Goal: Find specific page/section: Find specific page/section

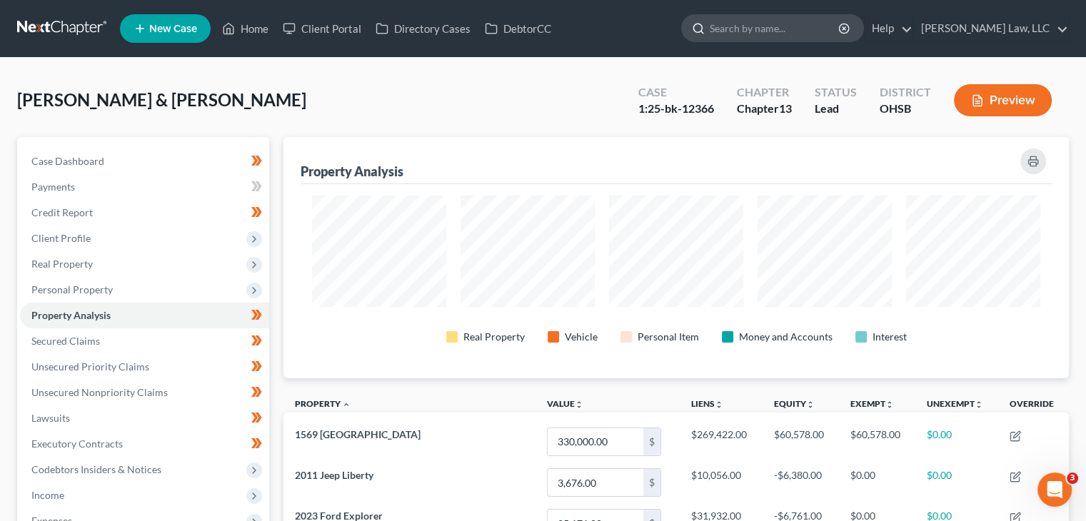
click at [751, 32] on input "search" at bounding box center [775, 28] width 131 height 26
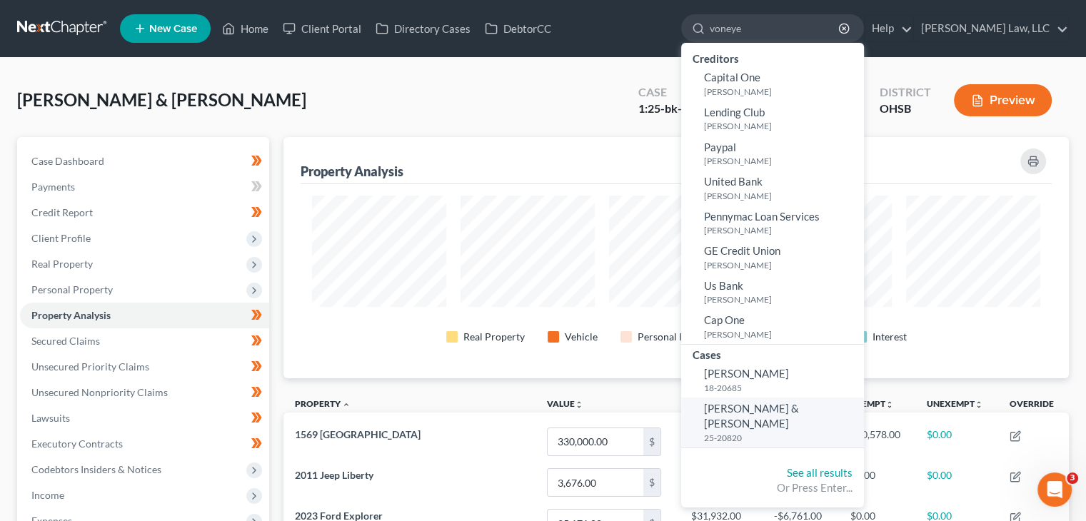
type input "voneye"
click at [752, 409] on span "[PERSON_NAME] & [PERSON_NAME]" at bounding box center [751, 416] width 95 height 28
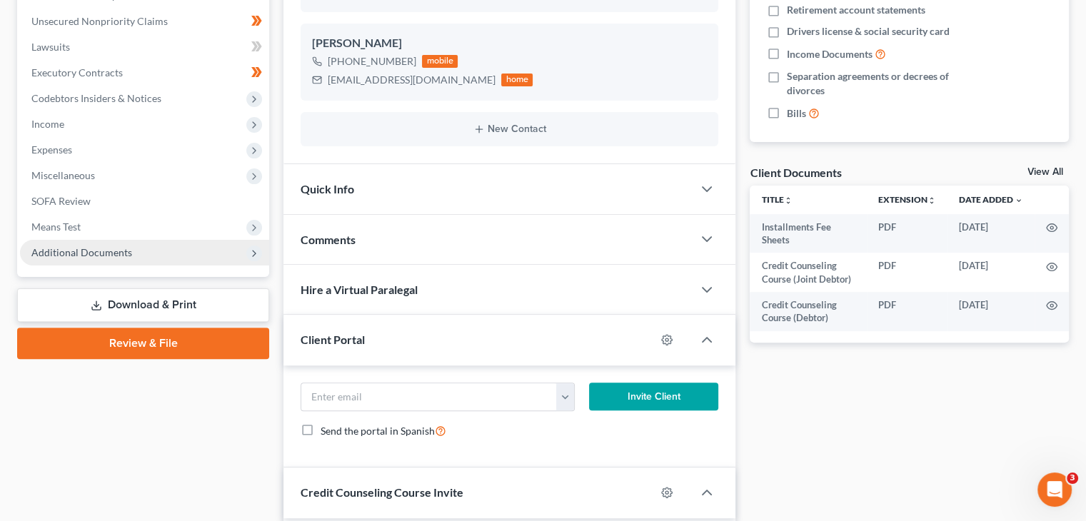
scroll to position [371, 0]
click at [129, 249] on span "Additional Documents" at bounding box center [81, 252] width 101 height 12
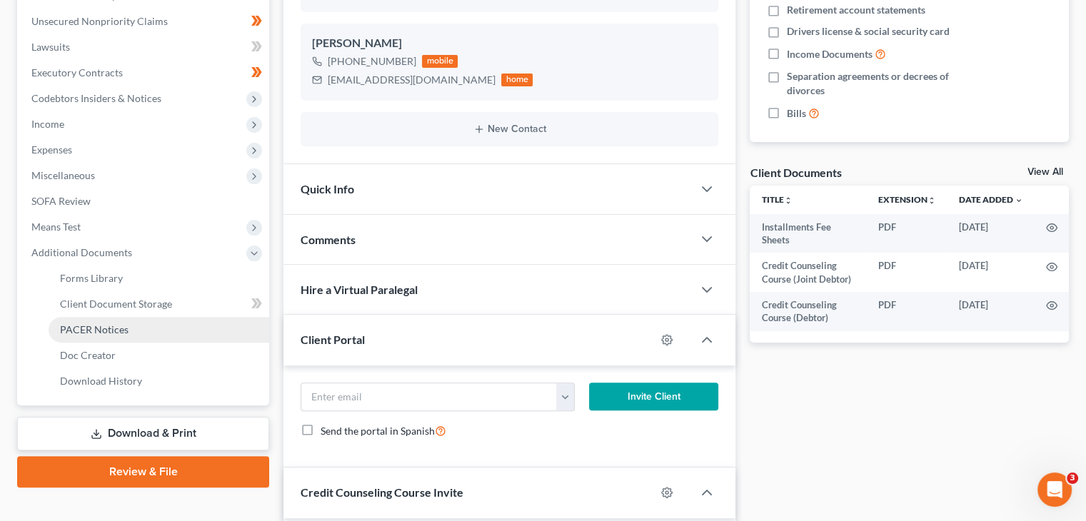
click at [94, 327] on span "PACER Notices" at bounding box center [94, 330] width 69 height 12
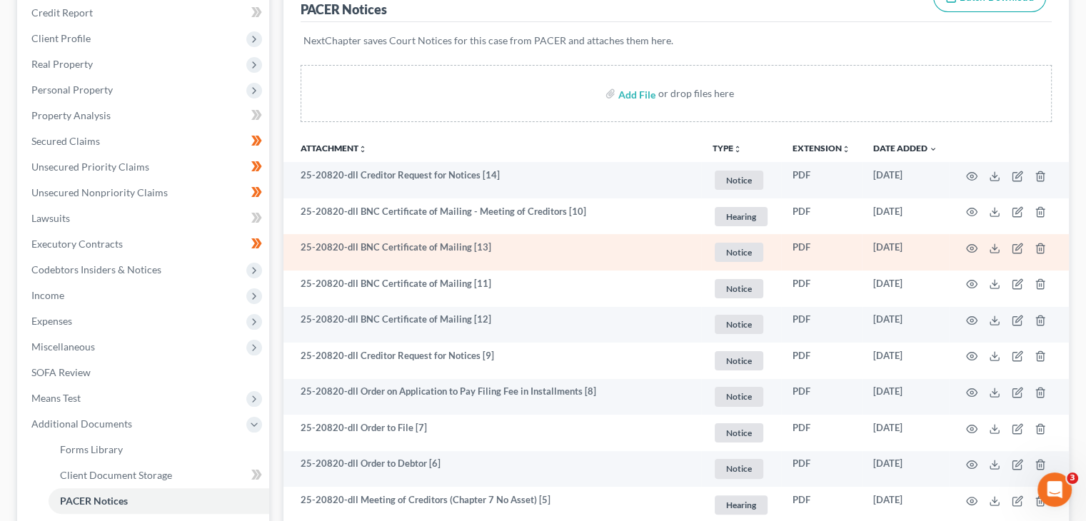
scroll to position [206, 0]
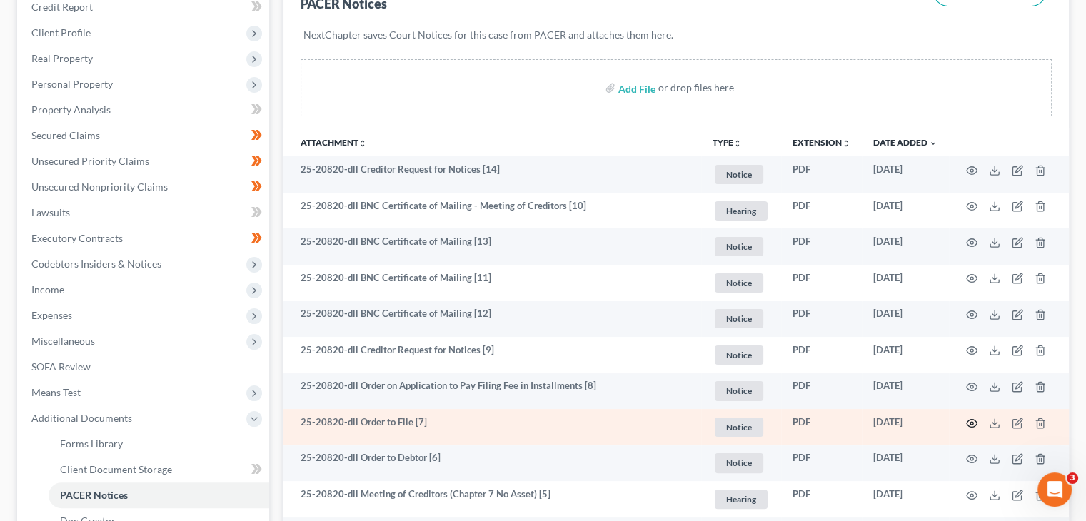
click at [976, 427] on icon "button" at bounding box center [971, 423] width 11 height 11
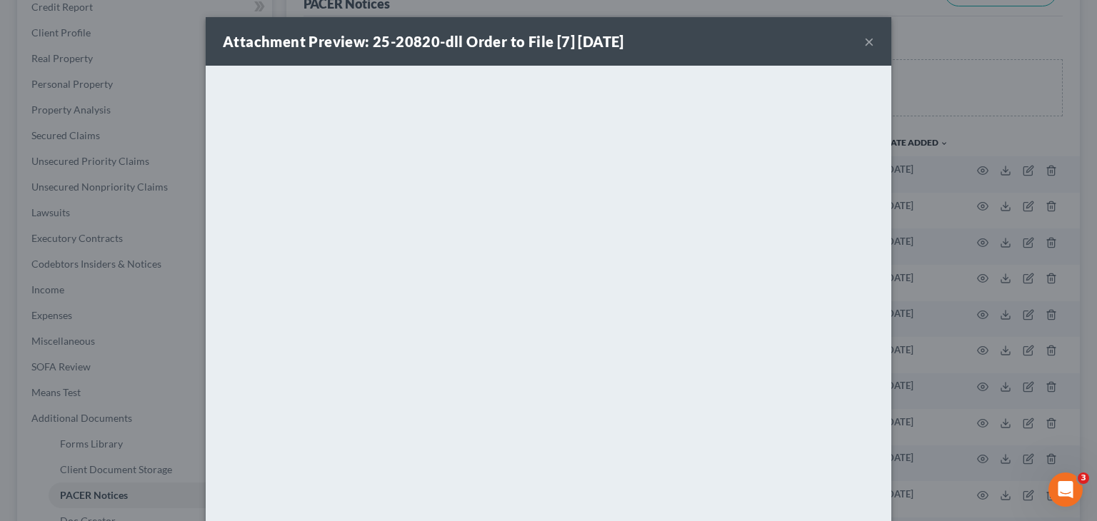
click at [864, 43] on button "×" at bounding box center [869, 41] width 10 height 17
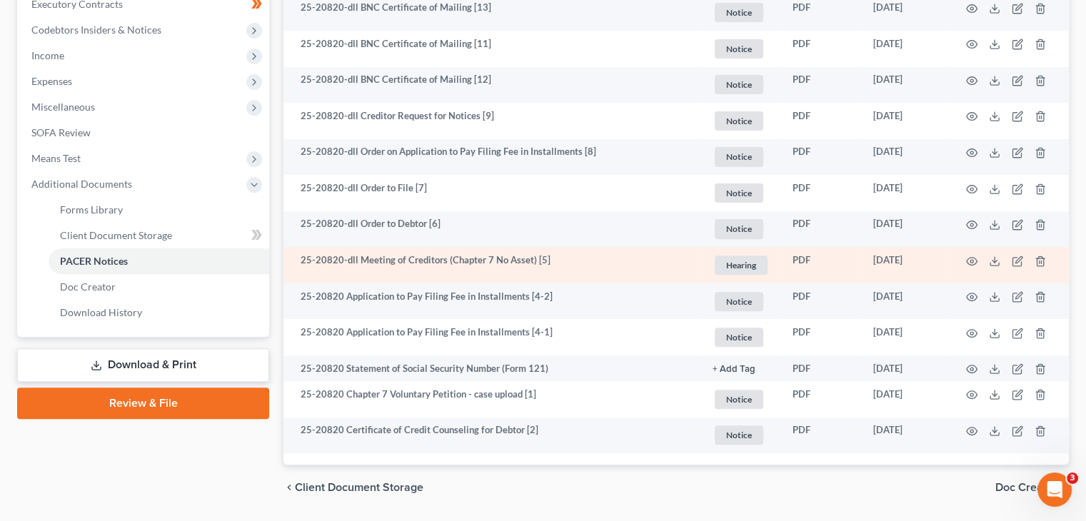
scroll to position [440, 0]
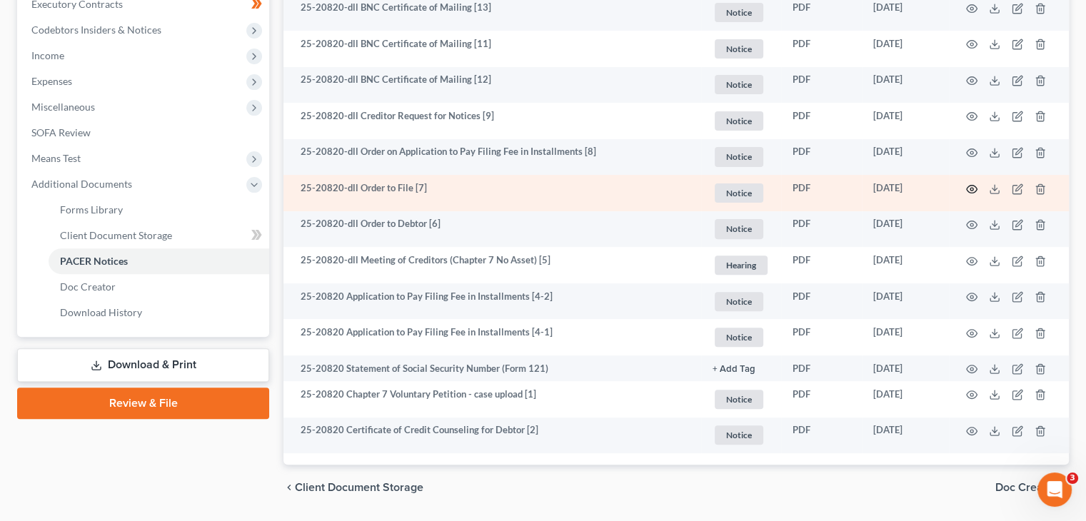
click at [968, 192] on icon "button" at bounding box center [971, 189] width 11 height 11
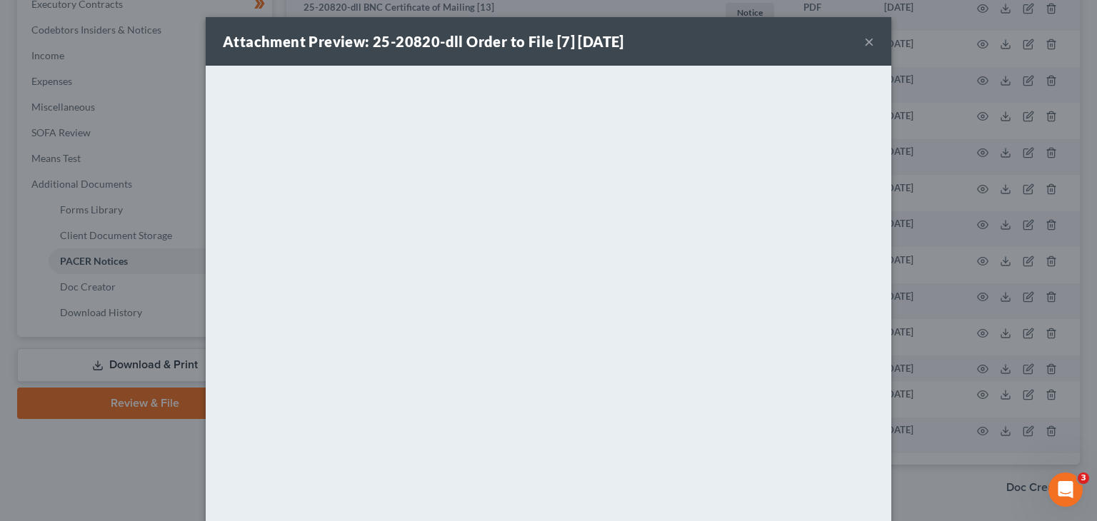
click at [866, 45] on button "×" at bounding box center [869, 41] width 10 height 17
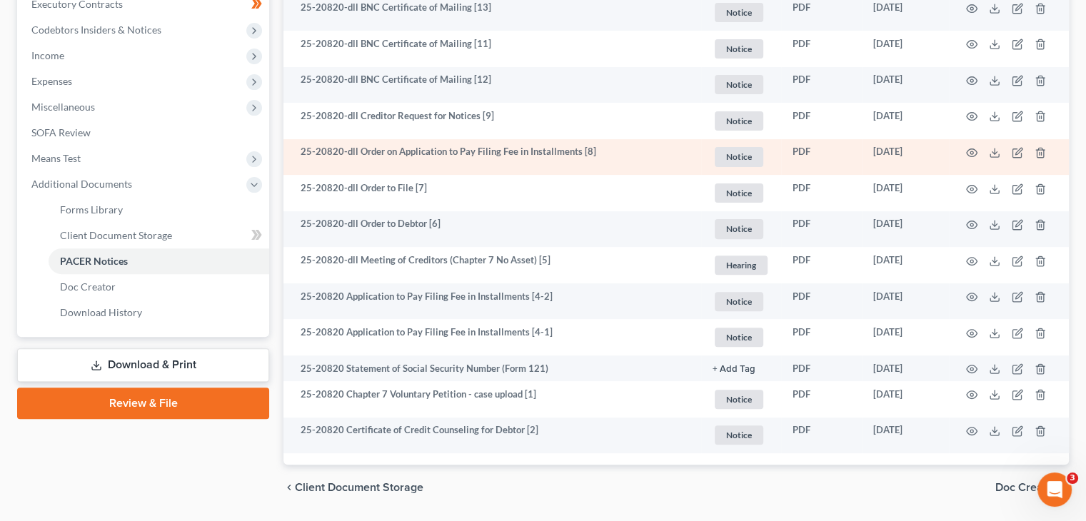
scroll to position [0, 0]
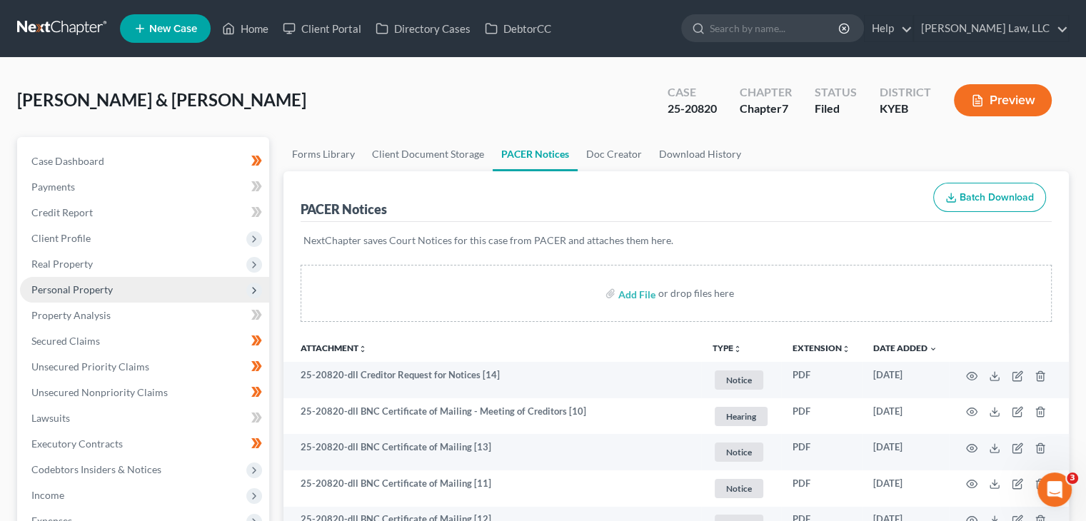
click at [115, 292] on span "Personal Property" at bounding box center [144, 290] width 249 height 26
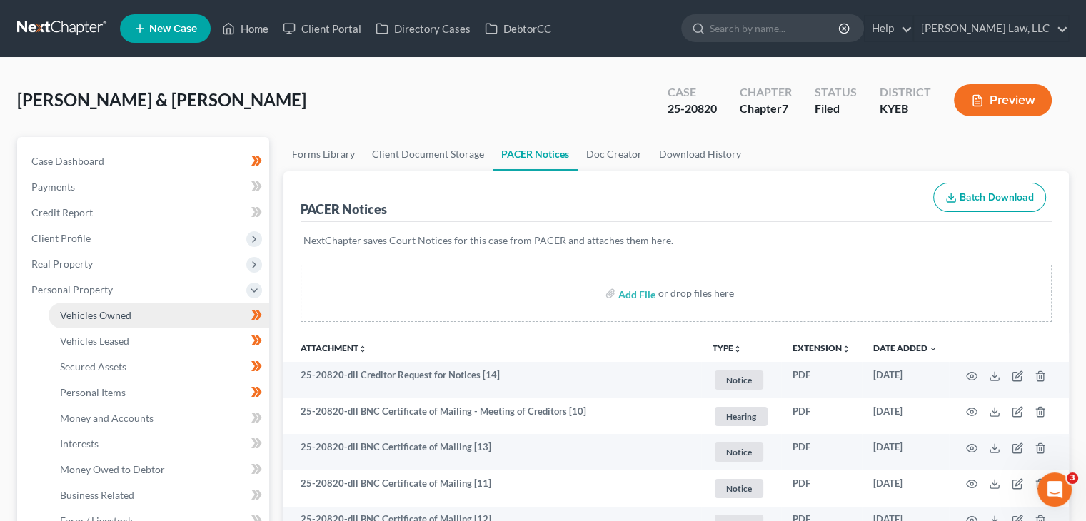
click at [113, 315] on span "Vehicles Owned" at bounding box center [95, 315] width 71 height 12
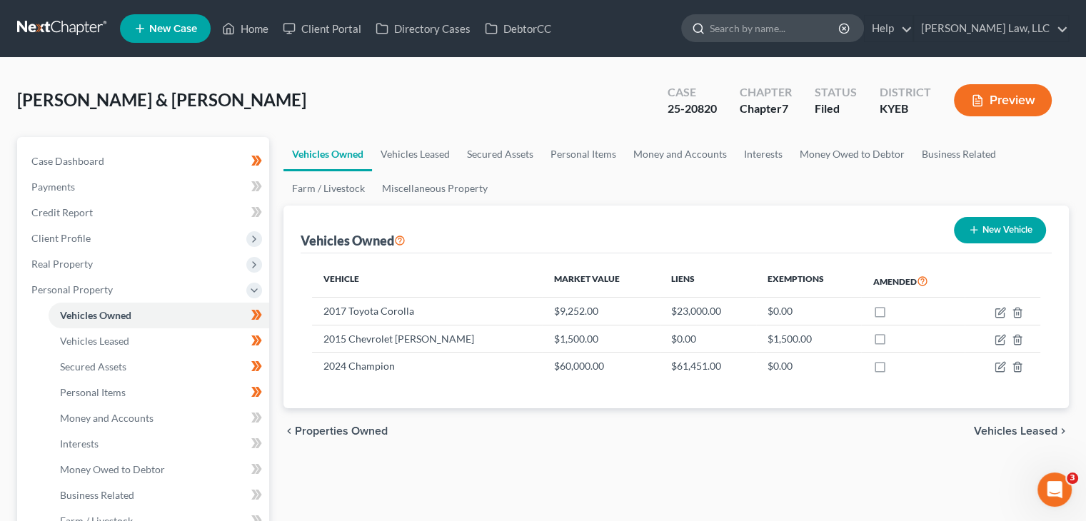
click at [717, 25] on input "search" at bounding box center [775, 28] width 131 height 26
click at [717, 25] on input "de" at bounding box center [775, 28] width 131 height 26
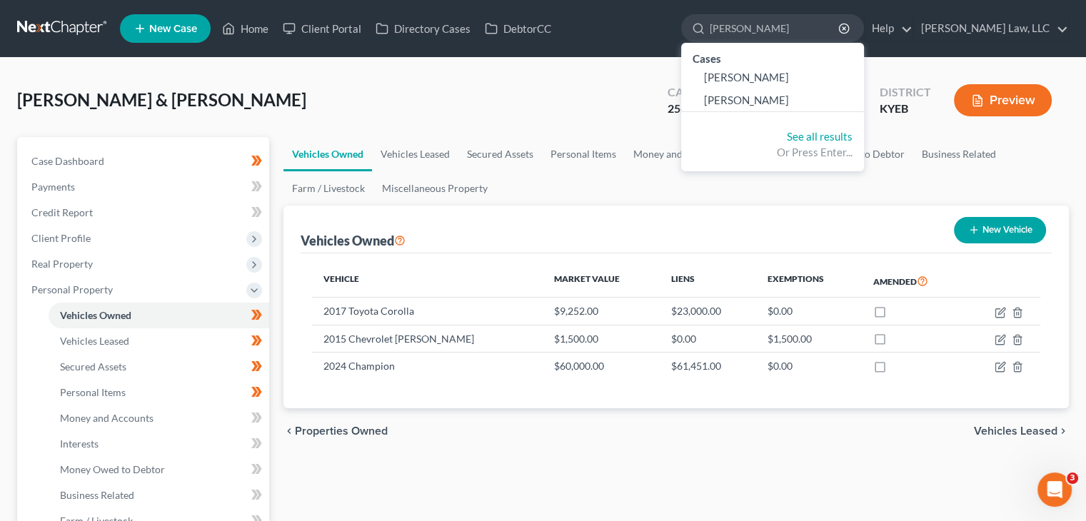
drag, startPoint x: 672, startPoint y: 62, endPoint x: 571, endPoint y: 52, distance: 101.2
click at [571, 52] on nav "Home New Case Client Portal Directory Cases DebtorCC [PERSON_NAME] Law, LLC [PE…" at bounding box center [543, 28] width 1086 height 57
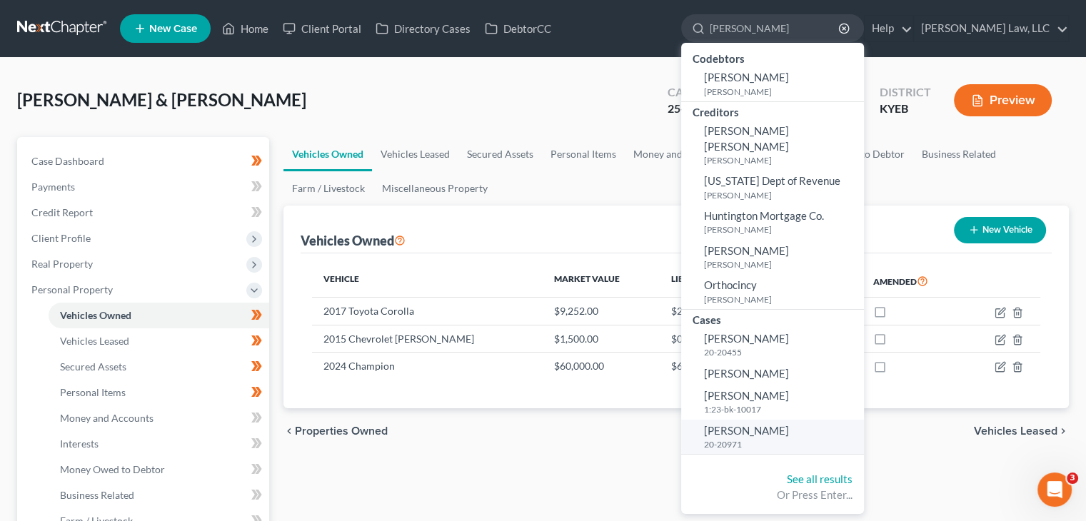
type input "[PERSON_NAME]"
click at [746, 424] on span "[PERSON_NAME]" at bounding box center [746, 430] width 85 height 13
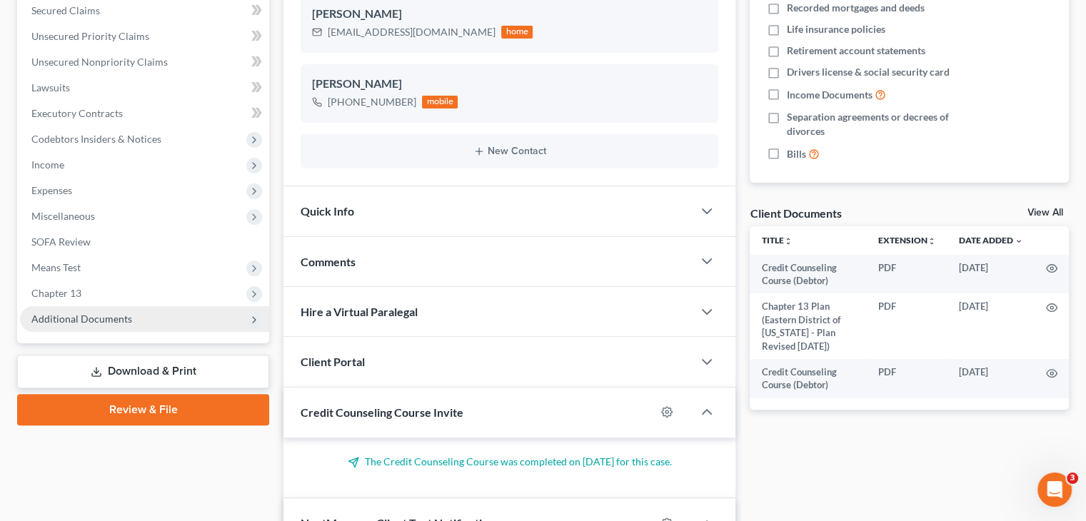
scroll to position [4268, 0]
click at [145, 326] on span "Additional Documents" at bounding box center [144, 319] width 249 height 26
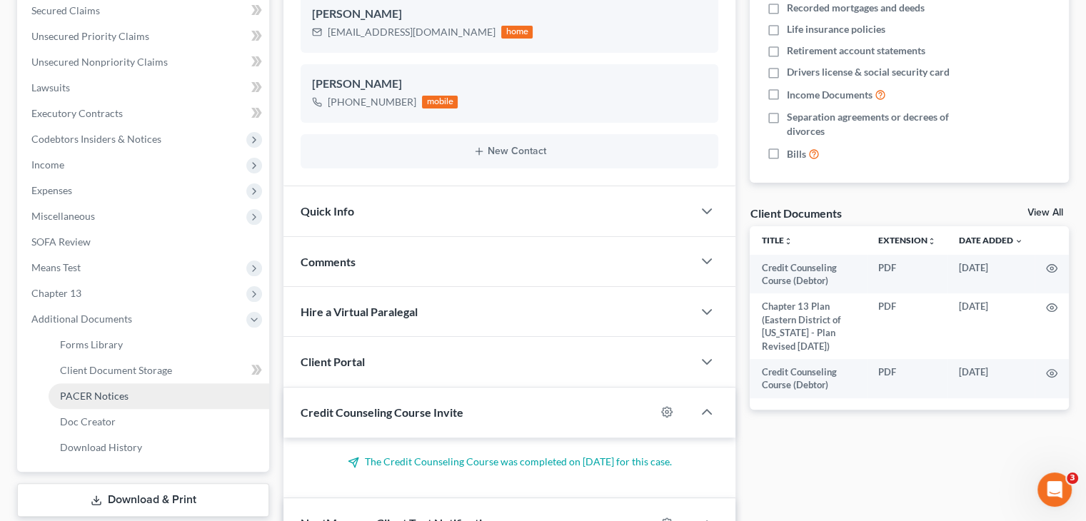
click at [98, 399] on span "PACER Notices" at bounding box center [94, 396] width 69 height 12
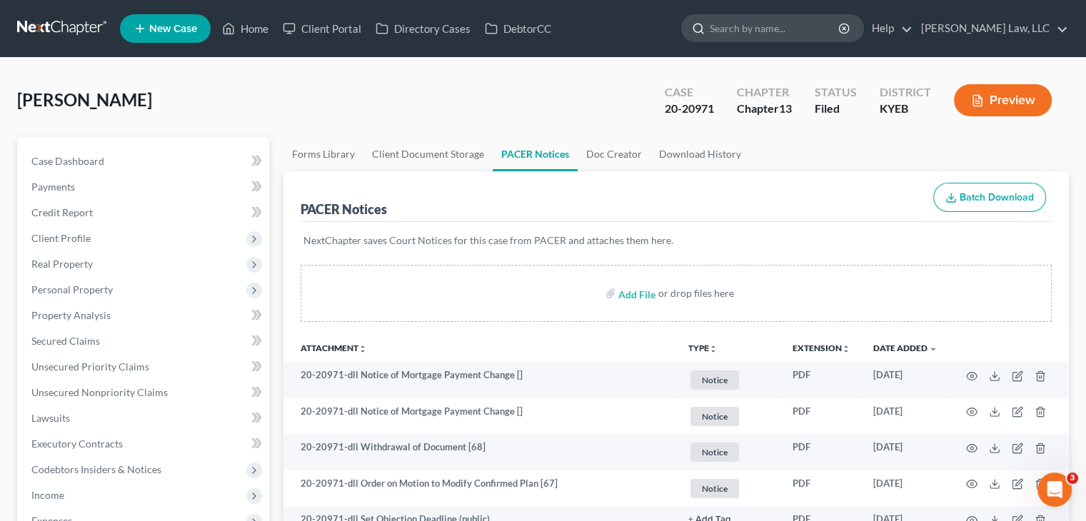
click at [782, 29] on input "search" at bounding box center [775, 28] width 131 height 26
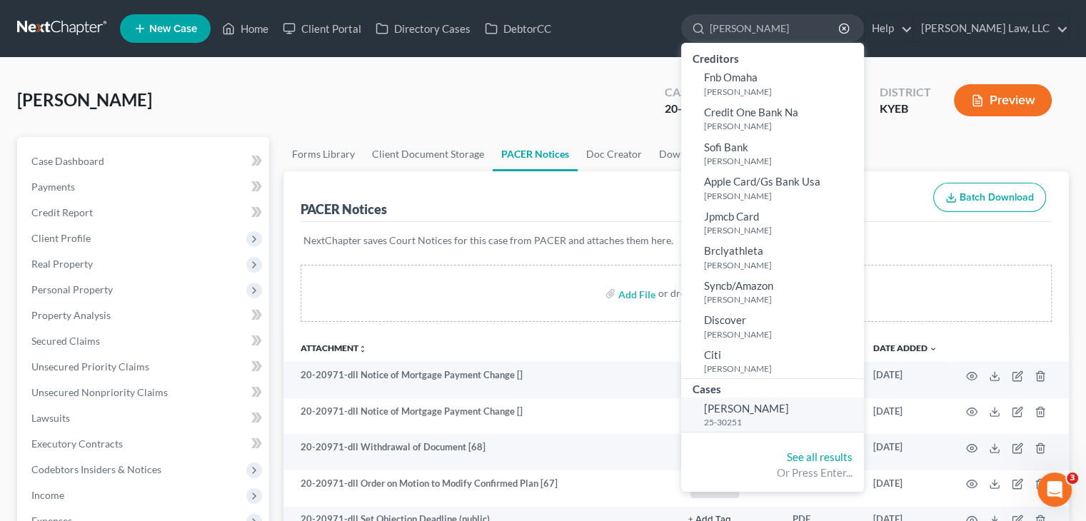
type input "[PERSON_NAME]"
click at [754, 426] on small "25-30251" at bounding box center [782, 422] width 156 height 12
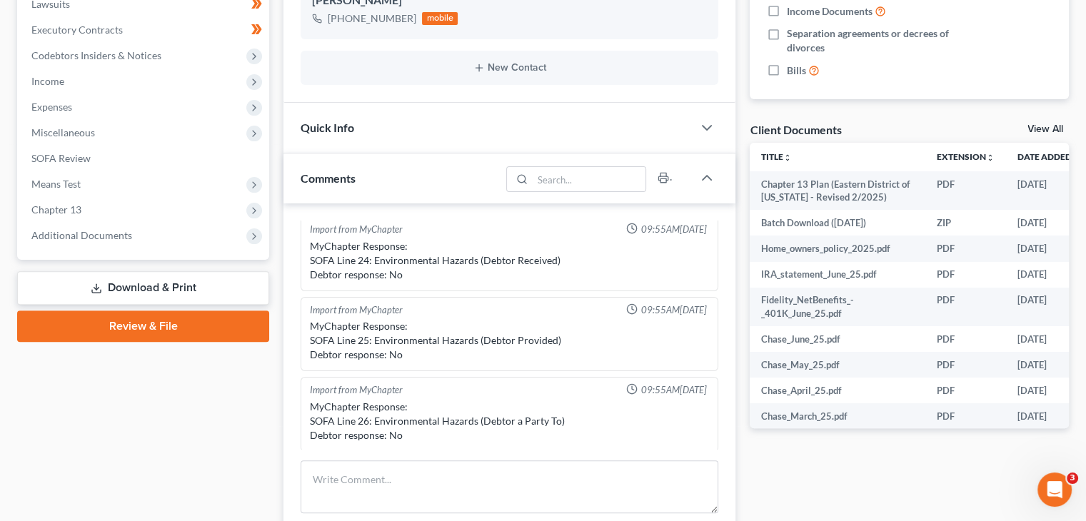
scroll to position [465, 0]
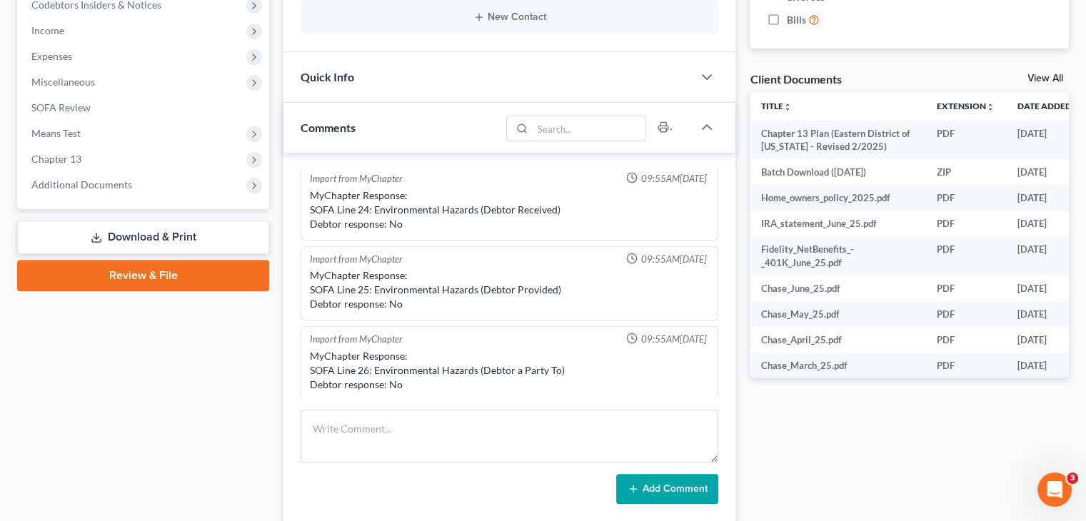
click at [138, 178] on span "Additional Documents" at bounding box center [144, 185] width 249 height 26
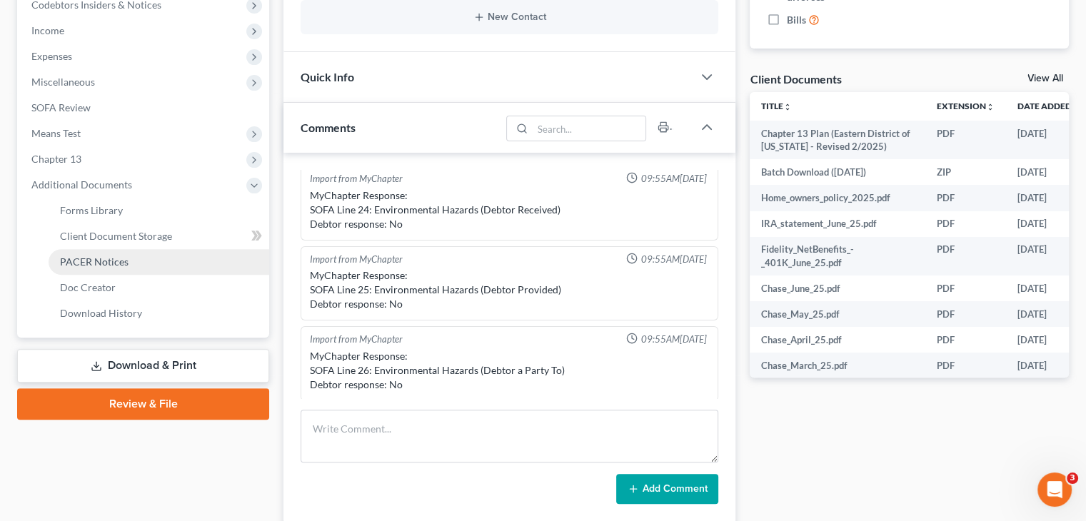
click at [103, 256] on span "PACER Notices" at bounding box center [94, 262] width 69 height 12
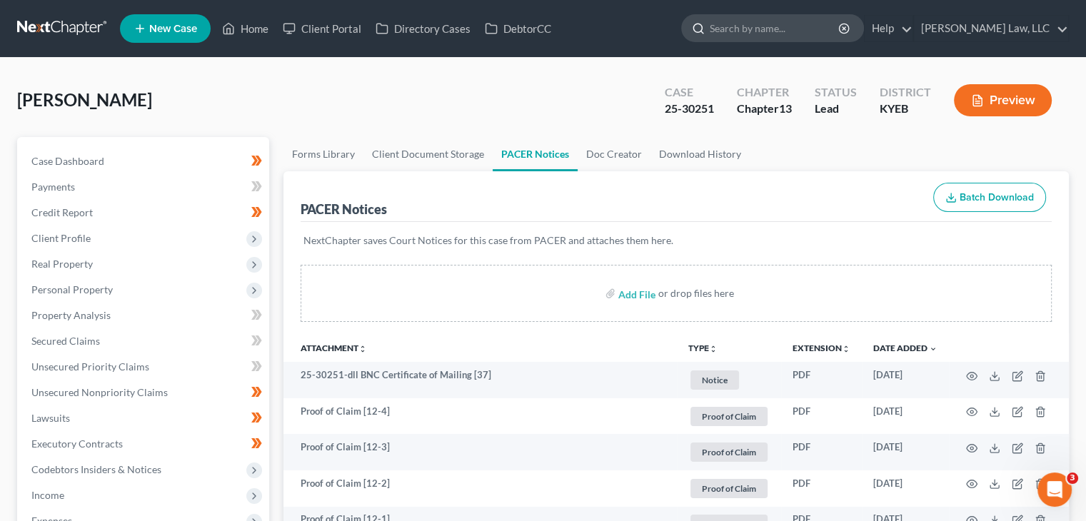
click at [734, 21] on input "search" at bounding box center [775, 28] width 131 height 26
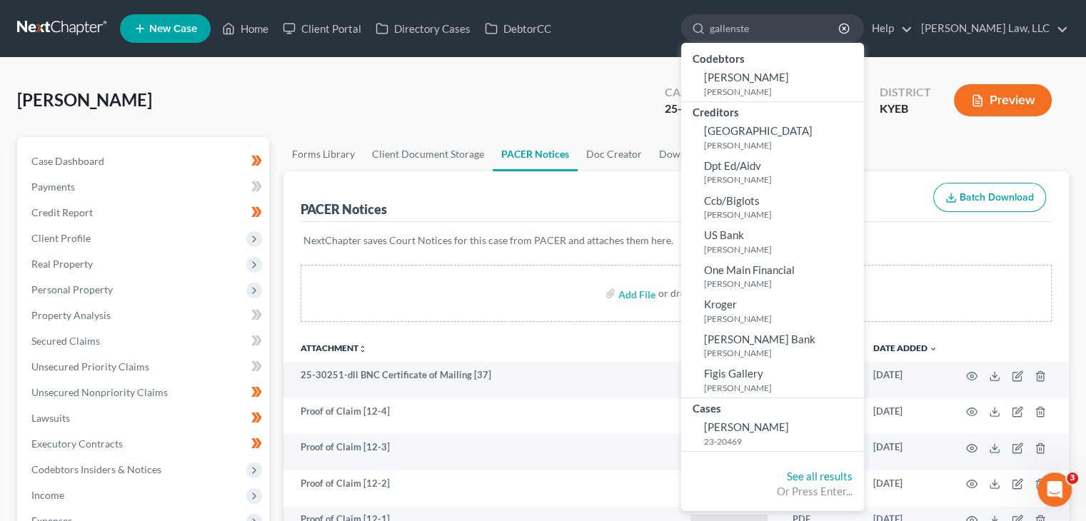
drag, startPoint x: 754, startPoint y: 30, endPoint x: 604, endPoint y: 35, distance: 150.1
click at [604, 35] on ul "New Case Home Client Portal Directory Cases DebtorCC gallenste - No Result - Co…" at bounding box center [594, 28] width 949 height 37
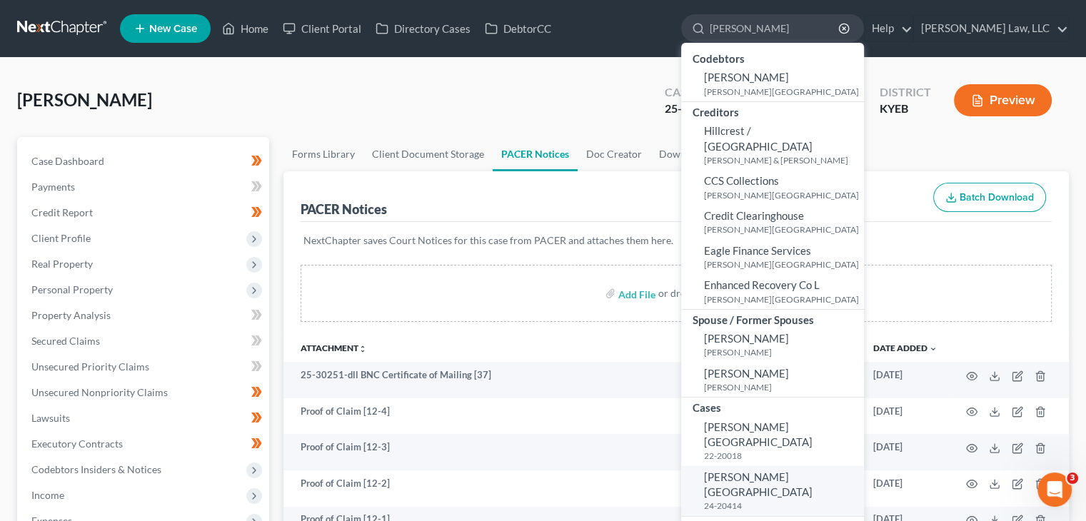
type input "[PERSON_NAME]"
click at [755, 500] on small "24-20414" at bounding box center [782, 506] width 156 height 12
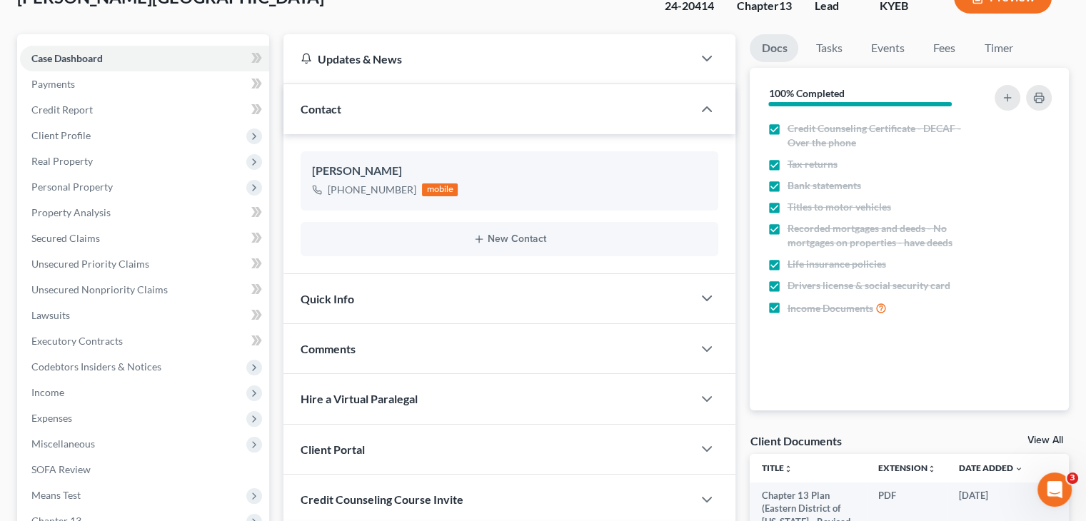
scroll to position [274, 0]
drag, startPoint x: 412, startPoint y: 181, endPoint x: 342, endPoint y: 181, distance: 70.0
click at [342, 181] on div "[PHONE_NUMBER] mobile" at bounding box center [385, 190] width 146 height 19
copy div "[PHONE_NUMBER]"
